Goal: Go to known website: Go to known website

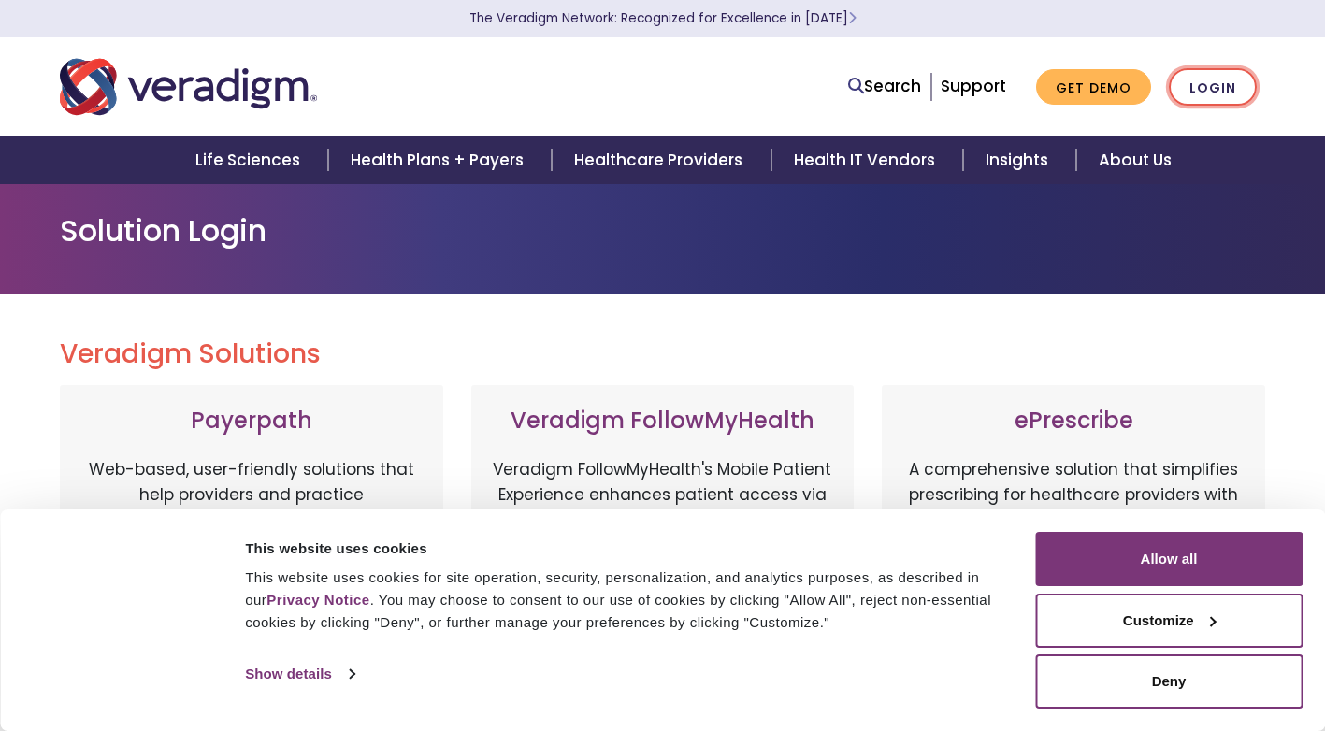
click at [1220, 81] on link "Login" at bounding box center [1213, 87] width 88 height 38
click at [1206, 84] on link "Login" at bounding box center [1213, 87] width 88 height 38
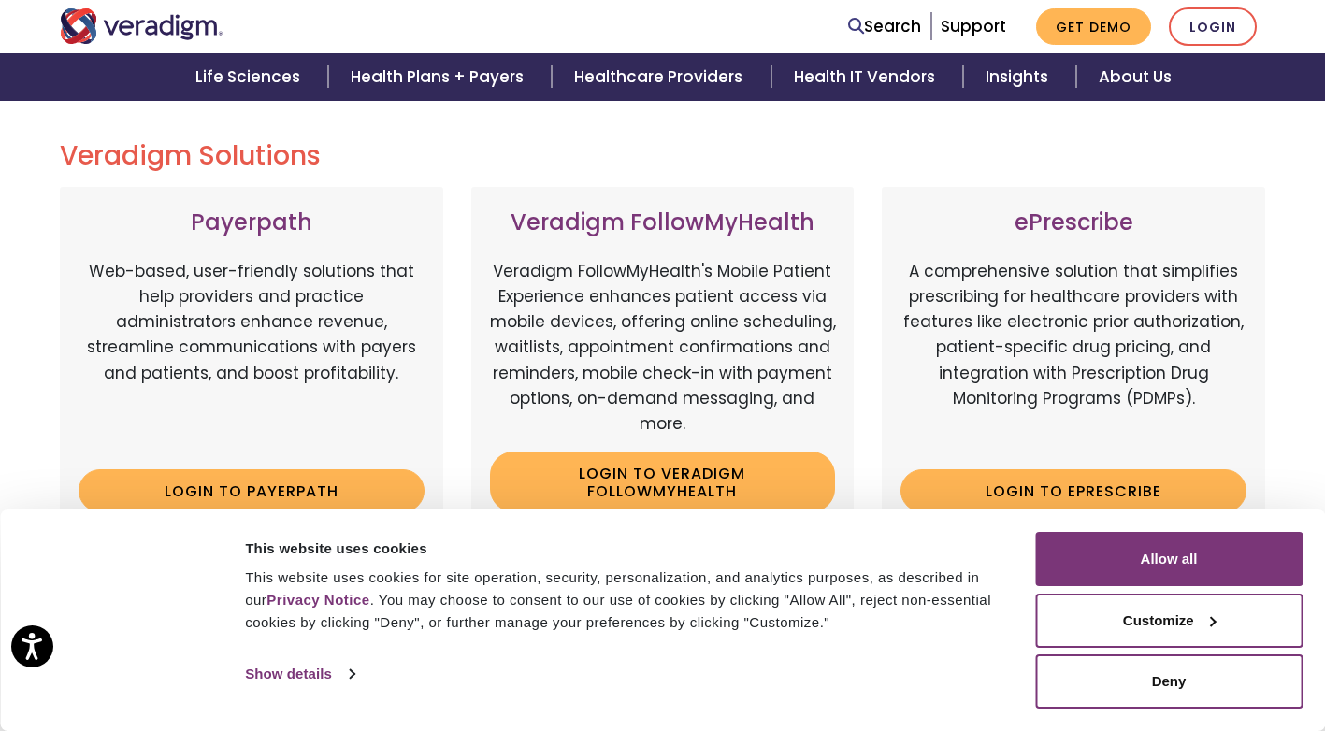
scroll to position [467, 0]
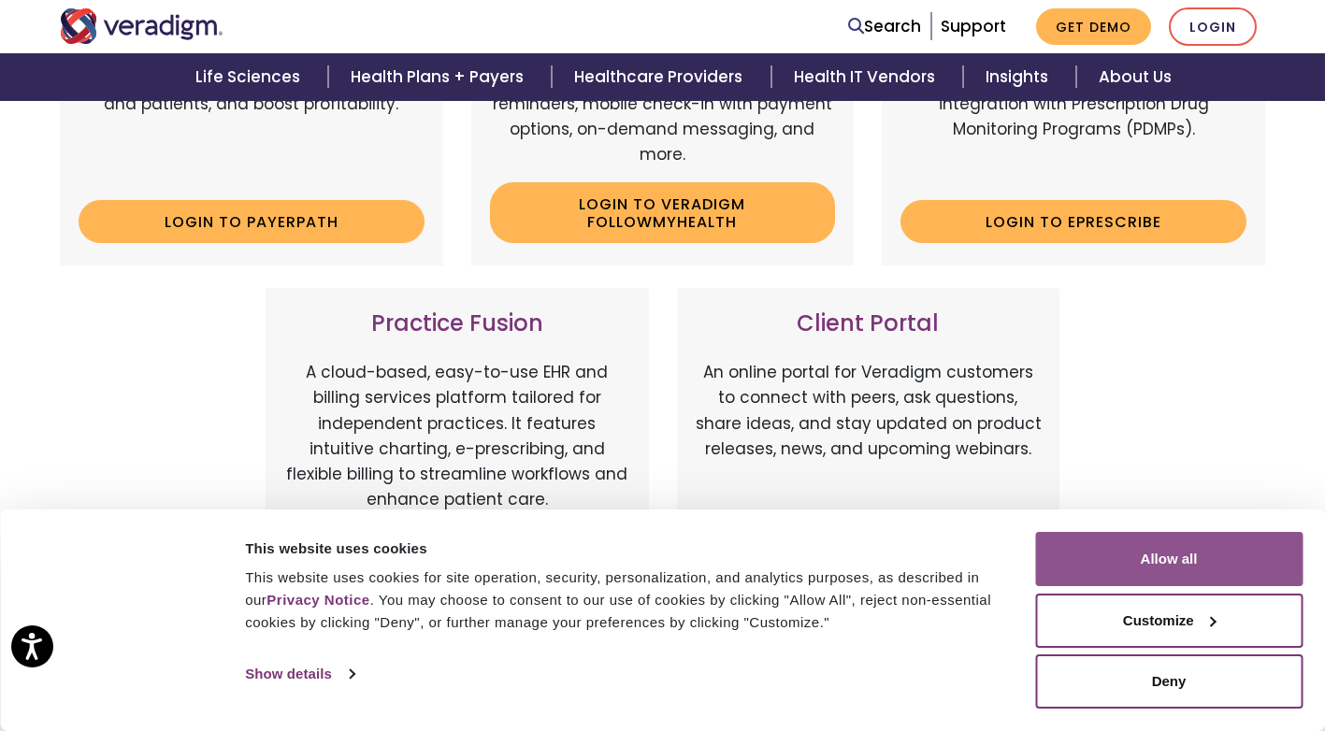
click at [1167, 554] on button "Allow all" at bounding box center [1168, 559] width 267 height 54
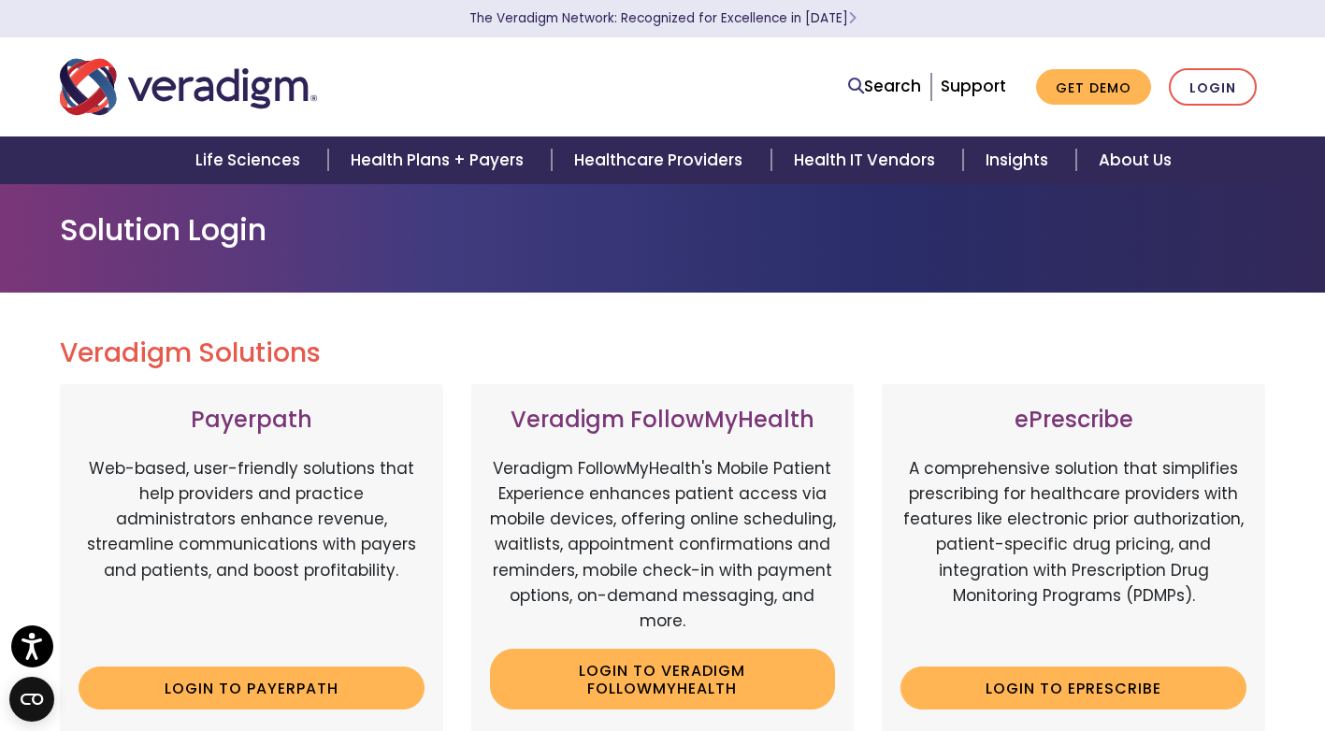
scroll to position [0, 0]
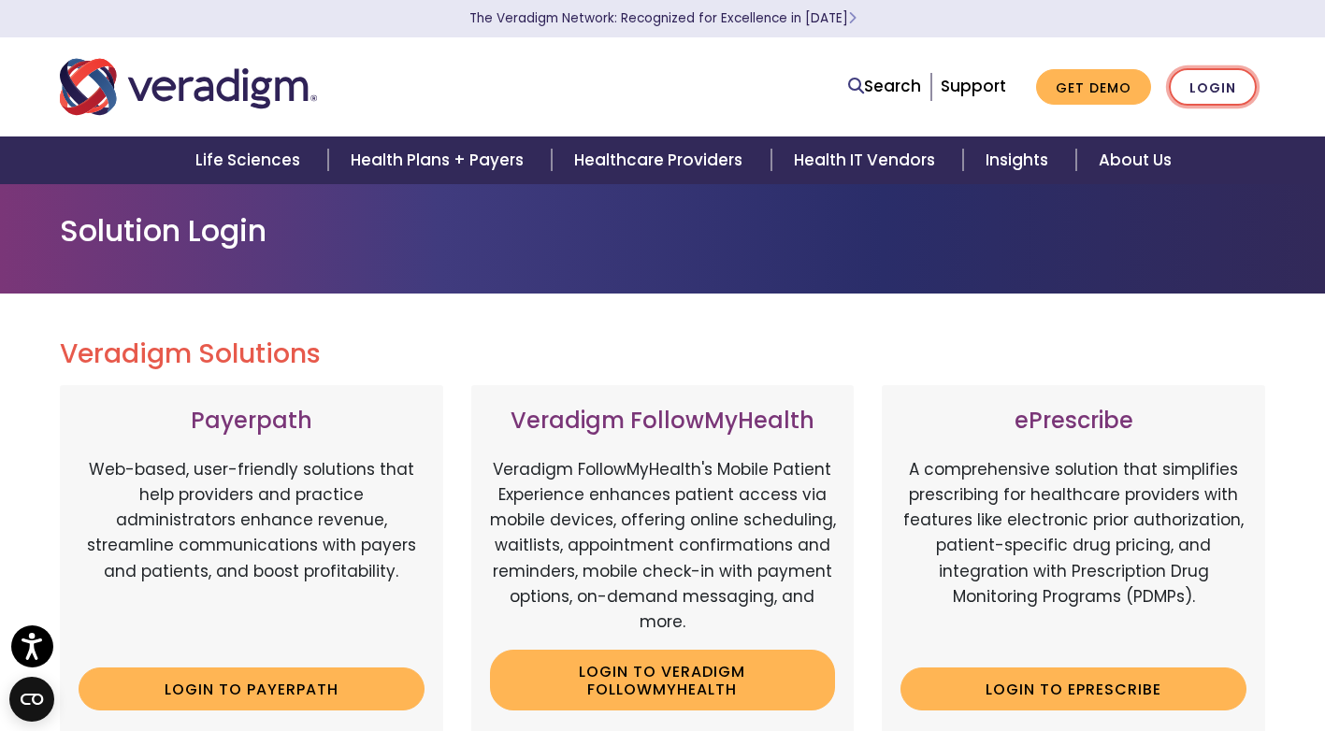
click at [1232, 70] on link "Login" at bounding box center [1213, 87] width 88 height 38
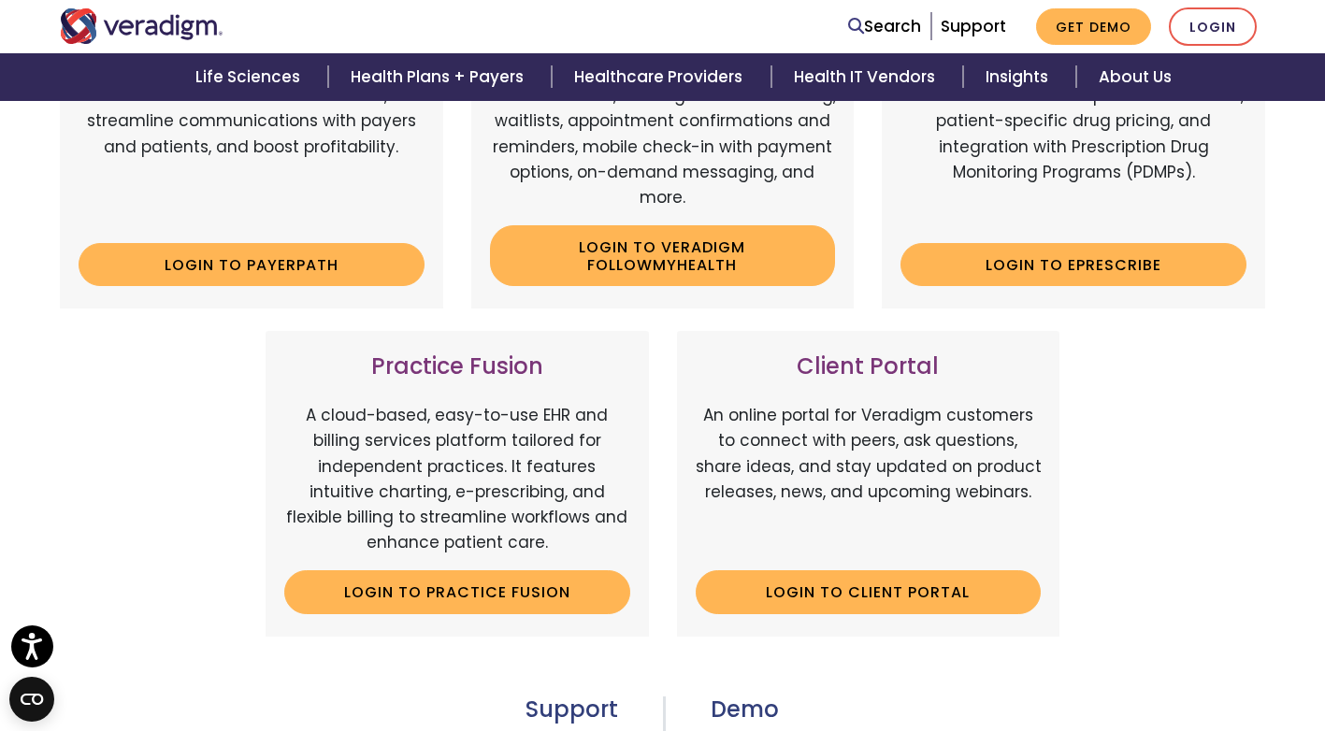
scroll to position [374, 0]
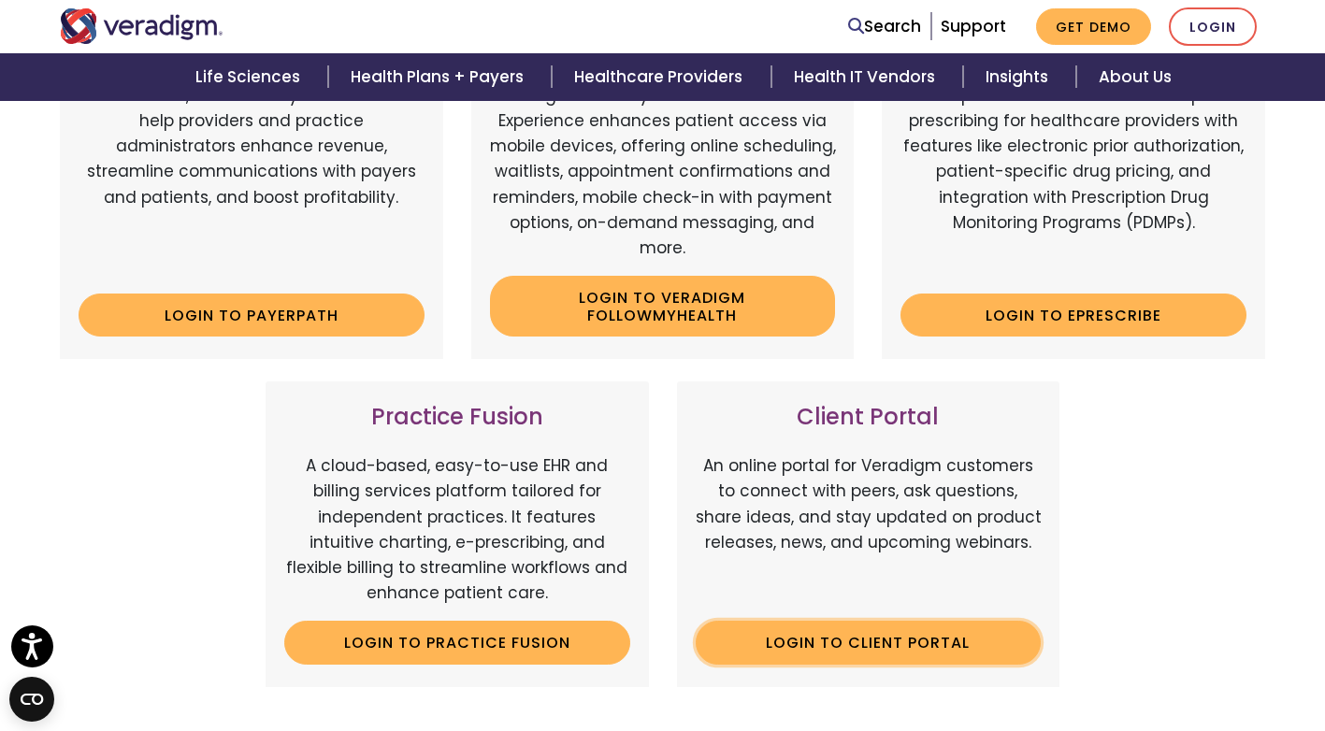
click at [893, 649] on link "Login to Client Portal" at bounding box center [869, 642] width 346 height 43
